Goal: Use online tool/utility: Utilize a website feature to perform a specific function

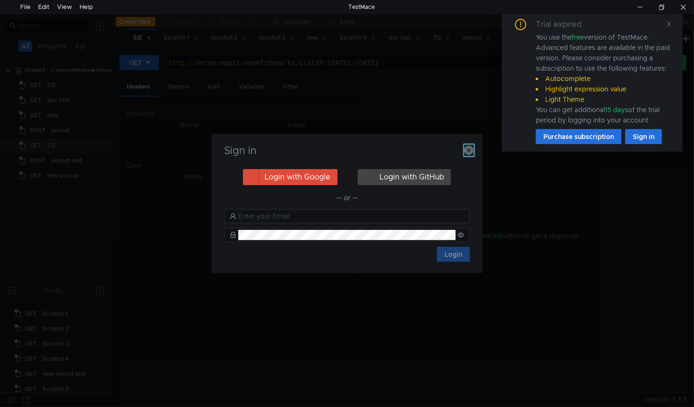
click at [465, 152] on icon "button" at bounding box center [468, 149] width 9 height 9
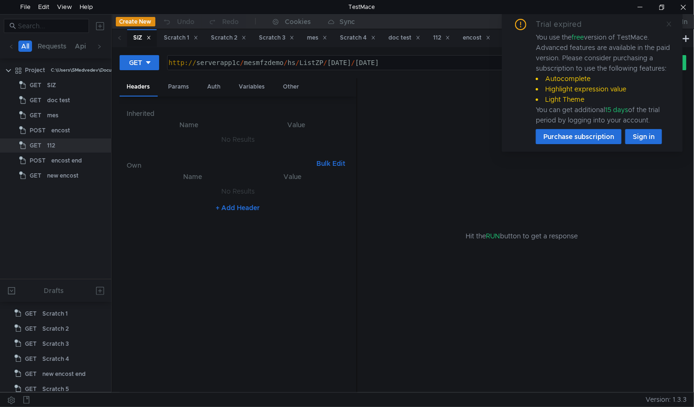
click at [670, 26] on icon at bounding box center [668, 24] width 7 height 7
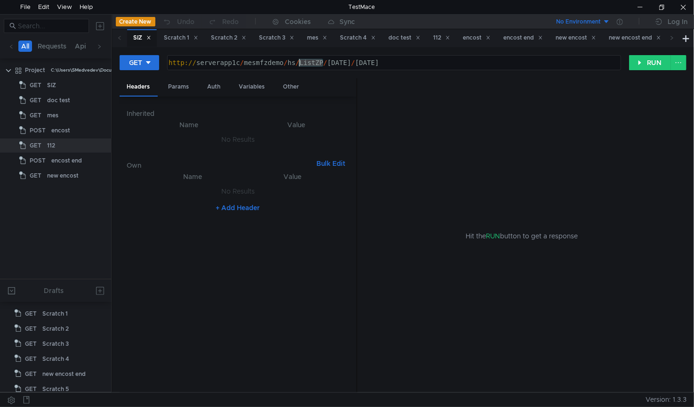
drag, startPoint x: 322, startPoint y: 63, endPoint x: 299, endPoint y: 66, distance: 22.8
click at [299, 66] on div "http:// serverapp1c / mesmfzdemo / hs / ListZP / [DATE] / [DATE]" at bounding box center [393, 70] width 453 height 23
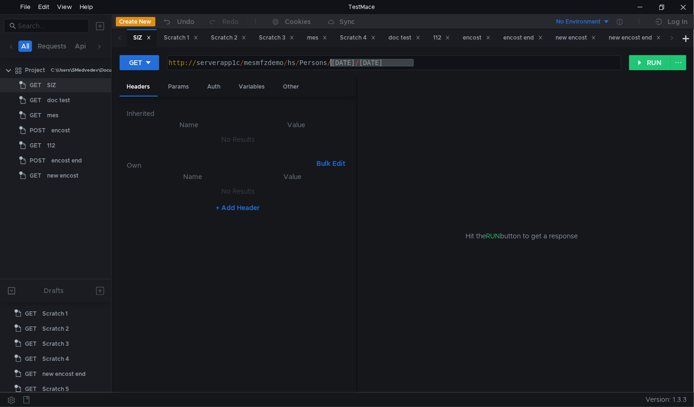
drag, startPoint x: 416, startPoint y: 62, endPoint x: 331, endPoint y: 65, distance: 84.8
click at [331, 65] on div "http:// serverapp1c / mesmfzdemo / hs / Persons / [DATE] / [DATE]" at bounding box center [393, 70] width 453 height 23
click at [680, 64] on button at bounding box center [678, 62] width 16 height 15
click at [648, 64] on div at bounding box center [347, 203] width 694 height 407
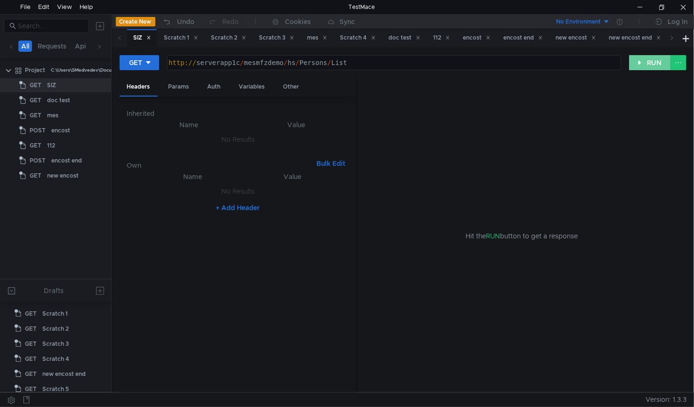
click at [638, 63] on button "RUN" at bounding box center [650, 62] width 42 height 15
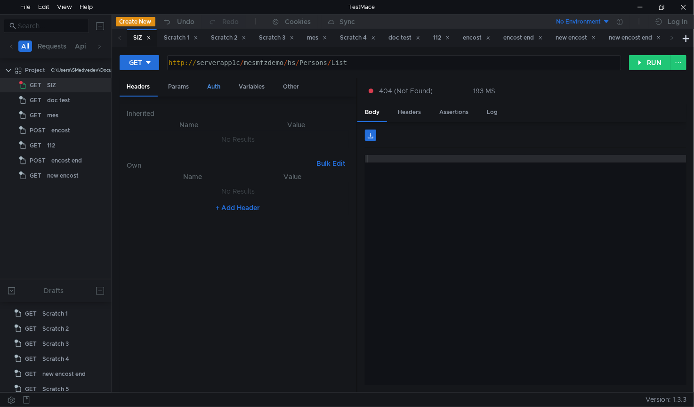
click at [213, 84] on div "Auth" at bounding box center [214, 86] width 28 height 17
click at [239, 60] on div "http:// serverapp1c / mesmfzdemo / hs / Persons / List" at bounding box center [393, 70] width 453 height 23
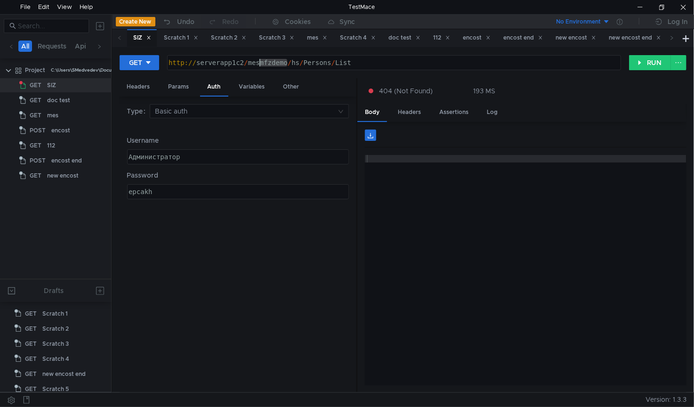
drag, startPoint x: 287, startPoint y: 62, endPoint x: 262, endPoint y: 65, distance: 26.1
click at [262, 65] on div "http:// serverapp1c2 / mesmfzdemo / hs / Persons / List" at bounding box center [393, 70] width 453 height 23
type textarea "[URL]"
click at [652, 62] on button "RUN" at bounding box center [650, 62] width 42 height 15
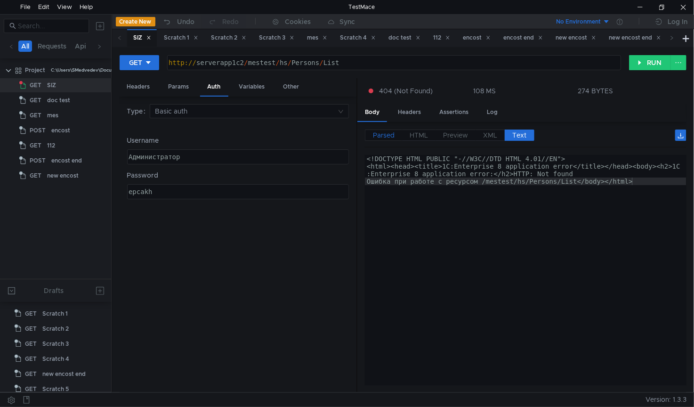
click at [400, 136] on label "Parsed" at bounding box center [383, 134] width 37 height 11
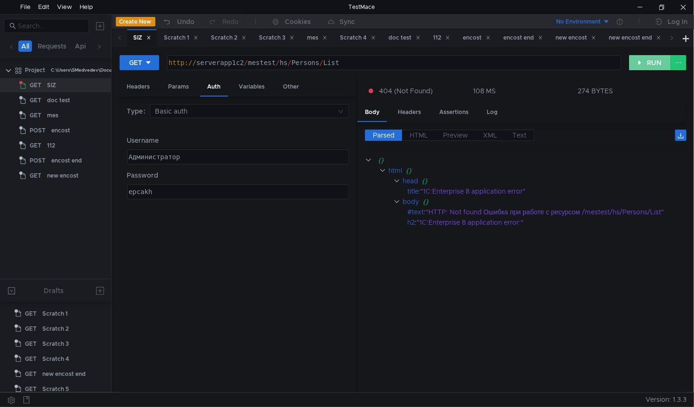
click at [645, 64] on button "RUN" at bounding box center [650, 62] width 42 height 15
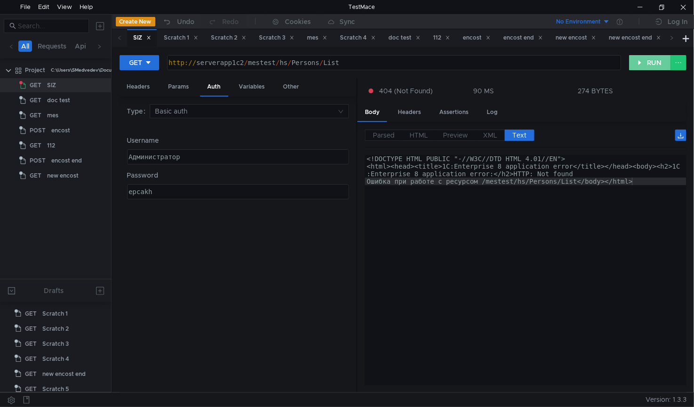
click at [637, 65] on button "RUN" at bounding box center [650, 62] width 42 height 15
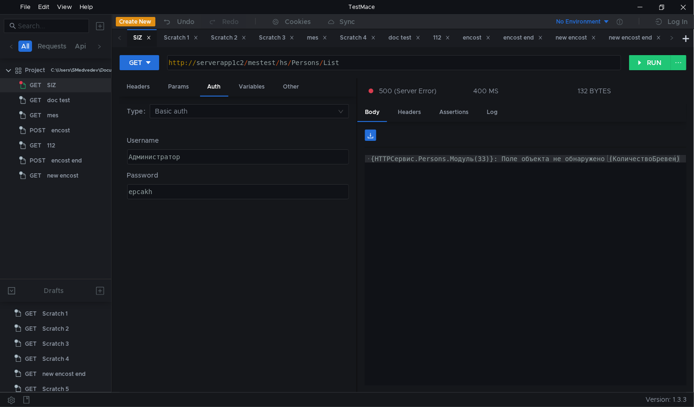
click at [654, 70] on div "GET [URL] http:// serverapp1c2 / mestest / hs / Persons / List הההההההההההההההה…" at bounding box center [403, 67] width 567 height 24
drag, startPoint x: 635, startPoint y: 62, endPoint x: 646, endPoint y: 76, distance: 17.5
click at [635, 62] on button "RUN" at bounding box center [650, 62] width 42 height 15
